Goal: Register for event/course

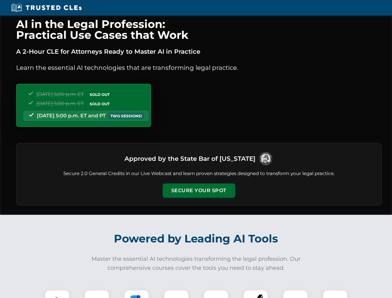
click at [198, 190] on button "Secure Your Spot" at bounding box center [199, 190] width 73 height 14
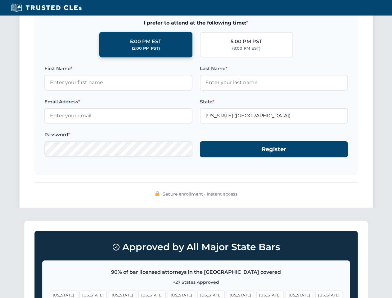
click at [138, 294] on span "[US_STATE]" at bounding box center [151, 294] width 27 height 9
click at [197, 294] on span "[US_STATE]" at bounding box center [210, 294] width 27 height 9
click at [227, 294] on span "[US_STATE]" at bounding box center [240, 294] width 27 height 9
click at [286, 294] on span "[US_STATE]" at bounding box center [299, 294] width 27 height 9
